Goal: Check status: Check status

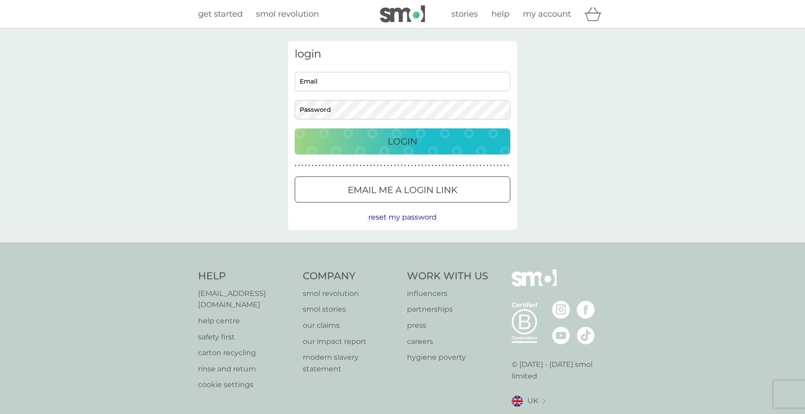
type input "[EMAIL_ADDRESS][DOMAIN_NAME]"
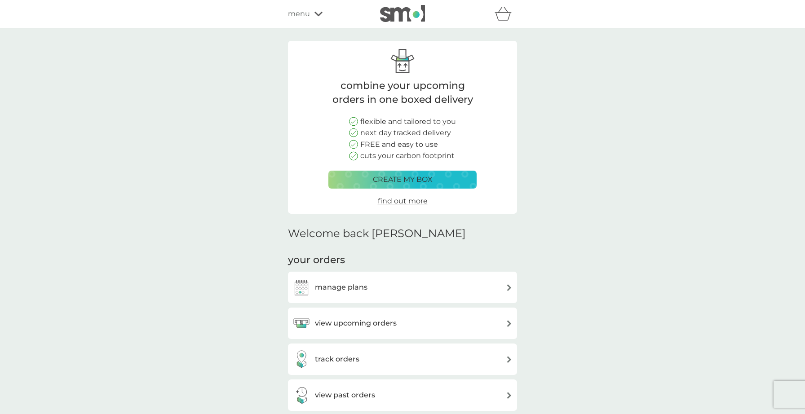
click at [351, 366] on div "track orders" at bounding box center [325, 359] width 67 height 18
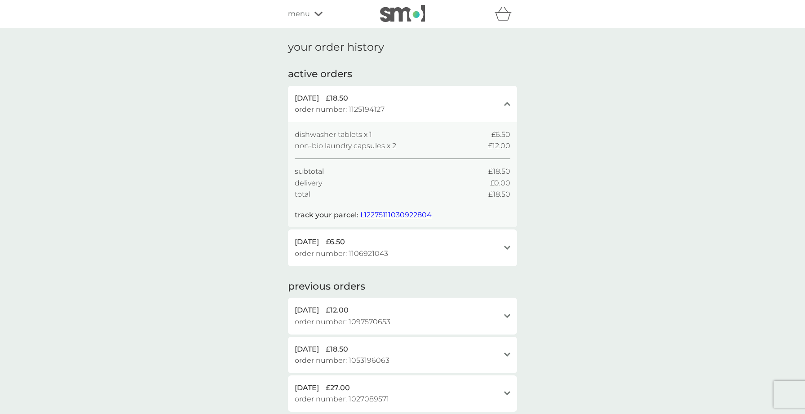
click at [385, 215] on span "L12275111030922804" at bounding box center [395, 215] width 71 height 9
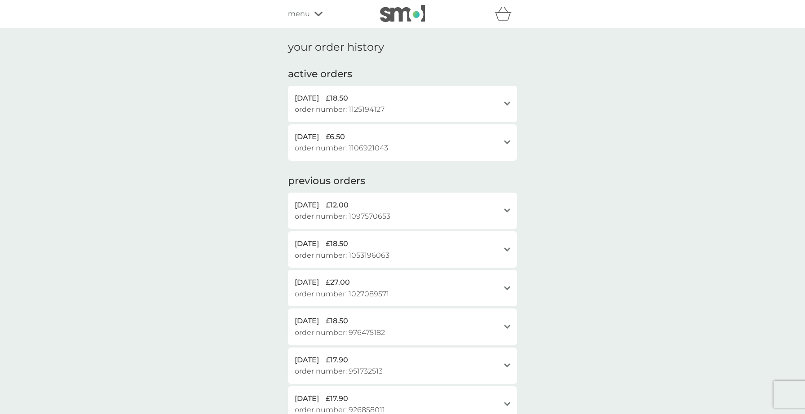
click at [410, 93] on div "4 Oct 2025 £18.50" at bounding box center [397, 99] width 205 height 12
